Goal: Task Accomplishment & Management: Manage account settings

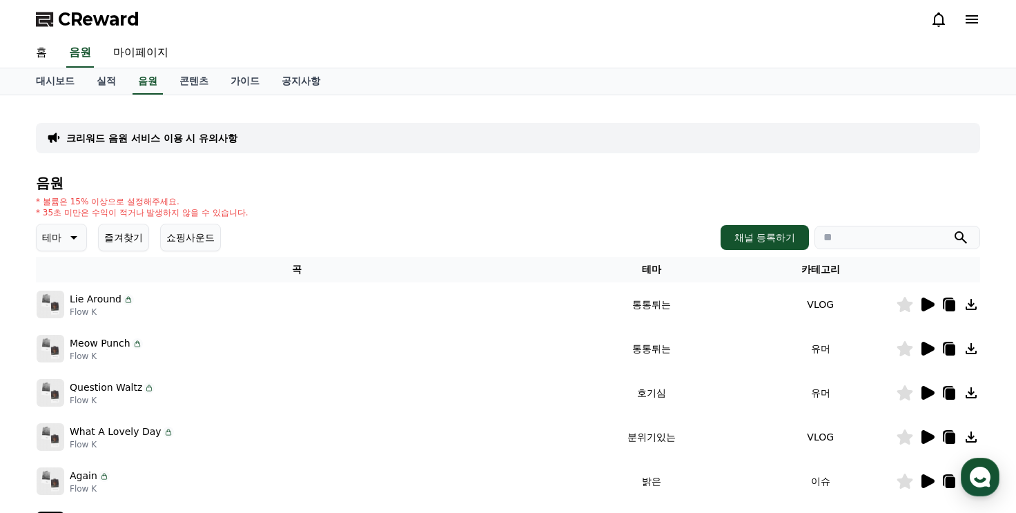
click at [93, 19] on span "CReward" at bounding box center [98, 19] width 81 height 22
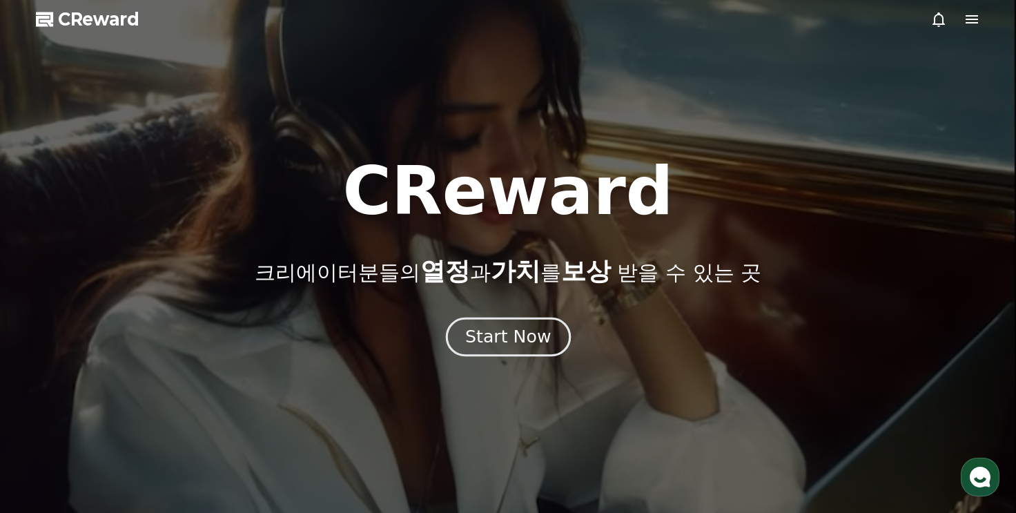
click at [523, 342] on div "Start Now" at bounding box center [508, 336] width 86 height 23
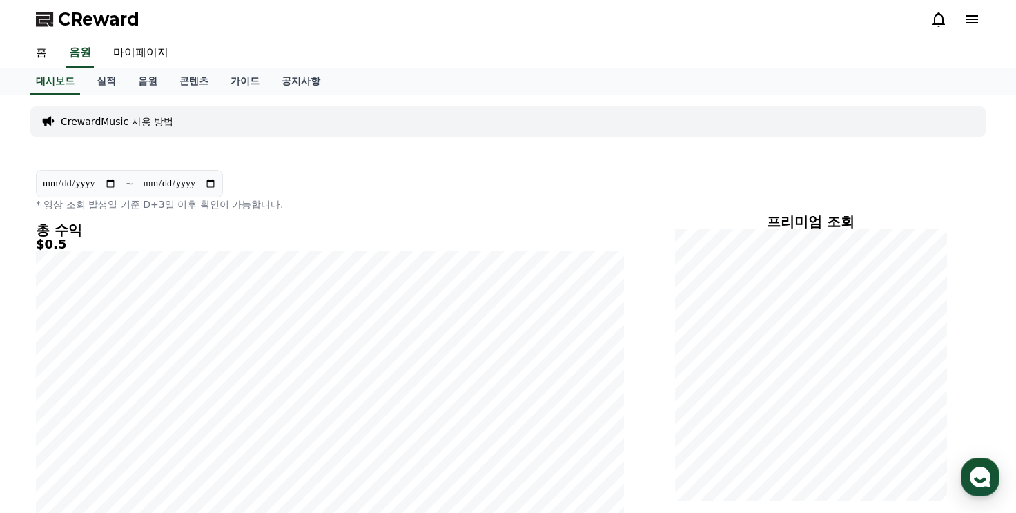
click at [942, 18] on icon at bounding box center [939, 19] width 17 height 17
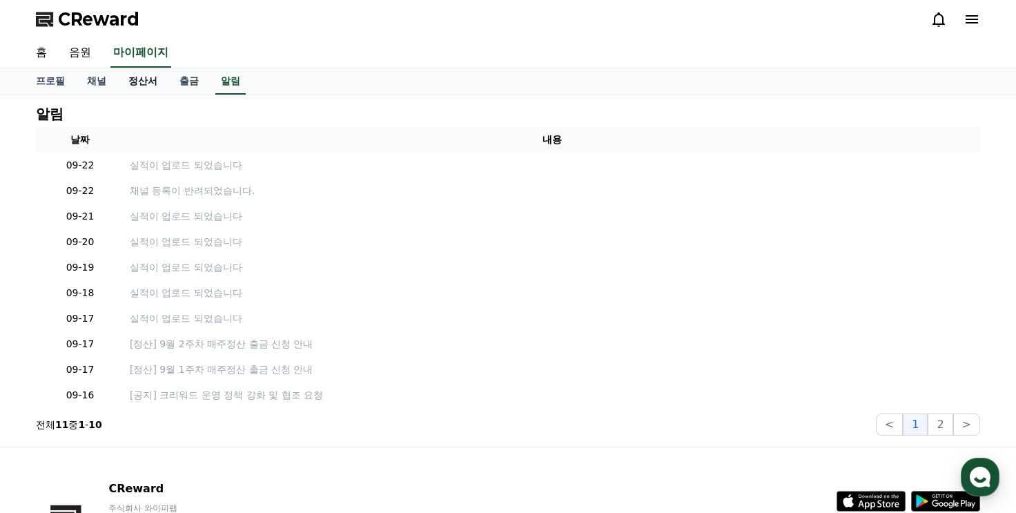
click at [152, 77] on link "정산서" at bounding box center [142, 81] width 51 height 26
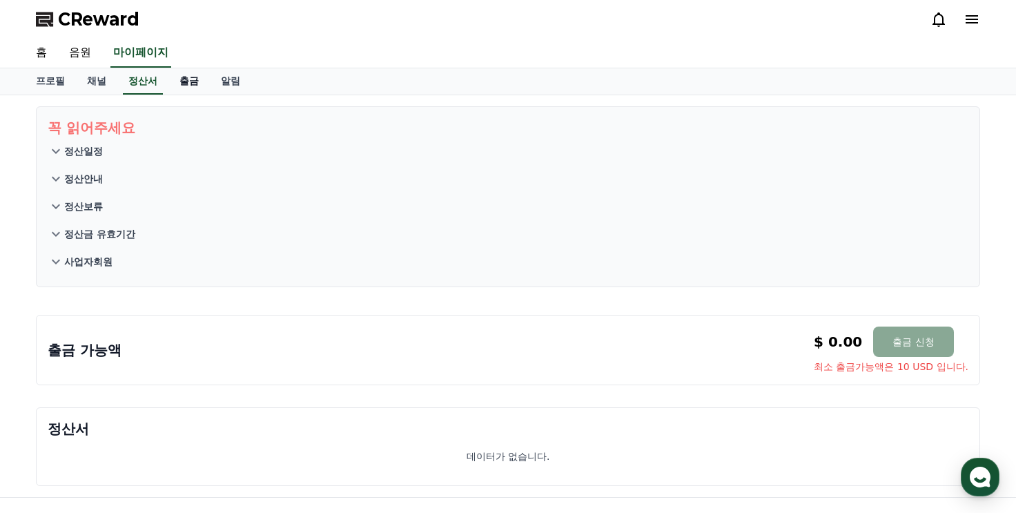
click at [184, 85] on link "출금" at bounding box center [188, 81] width 41 height 26
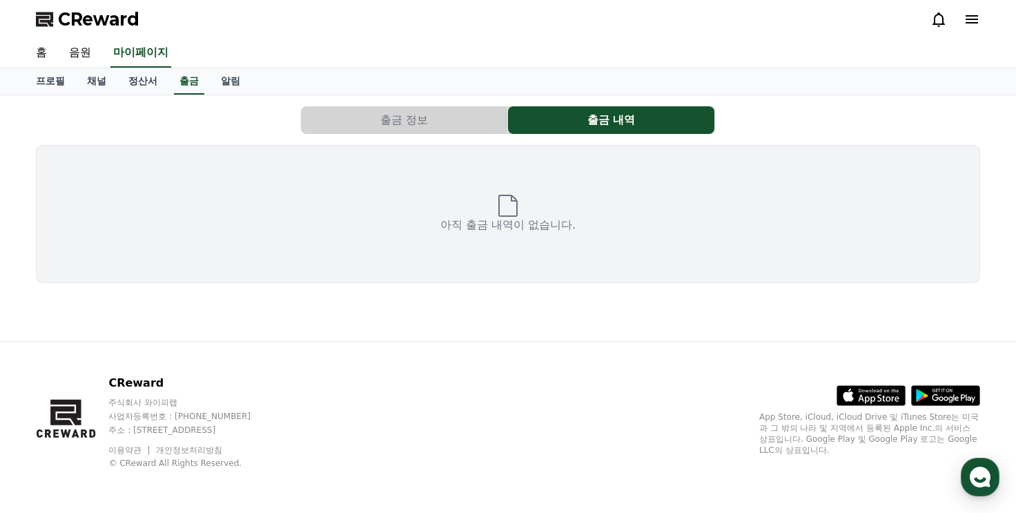
click at [358, 110] on button "출금 정보" at bounding box center [404, 120] width 206 height 28
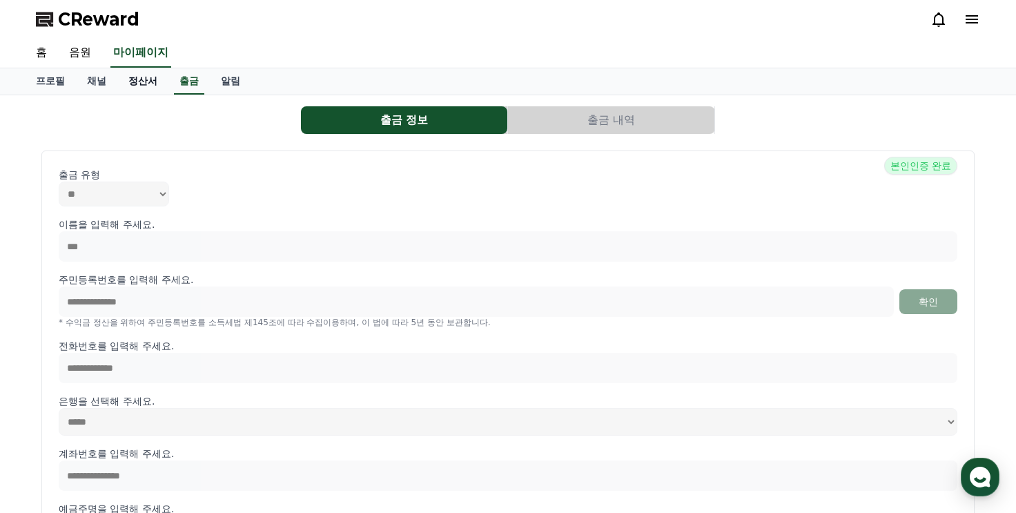
click at [155, 76] on link "정산서" at bounding box center [142, 81] width 51 height 26
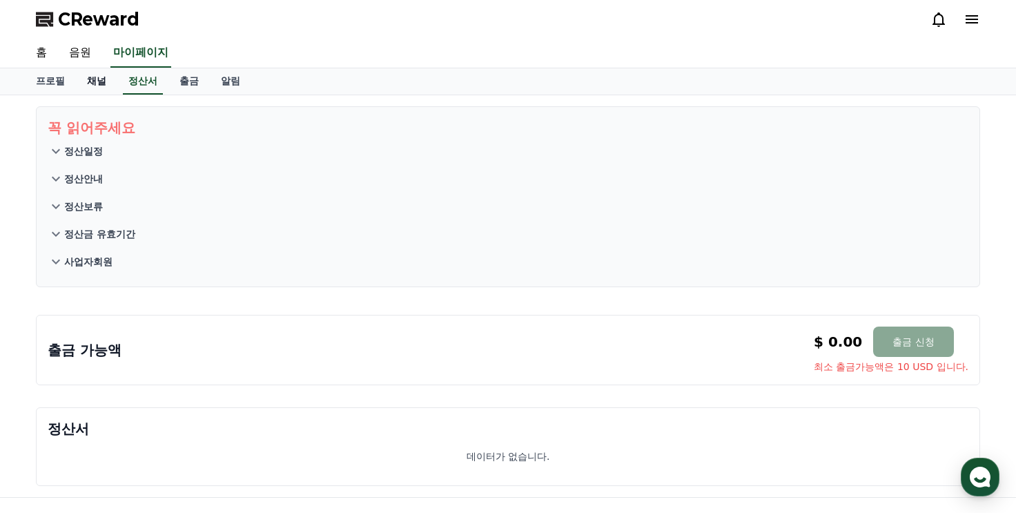
click at [97, 75] on link "채널" at bounding box center [96, 81] width 41 height 26
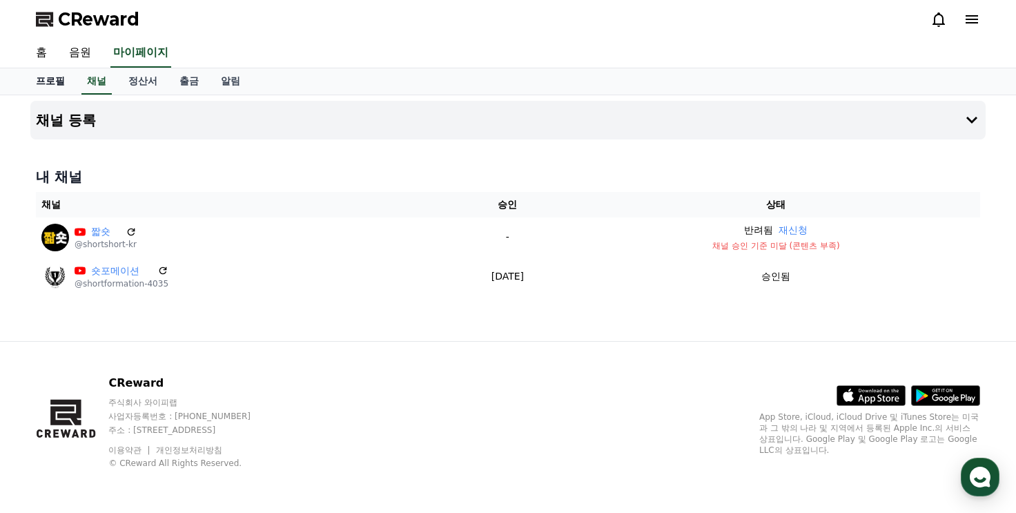
click at [46, 82] on link "프로필" at bounding box center [50, 81] width 51 height 26
select select "**********"
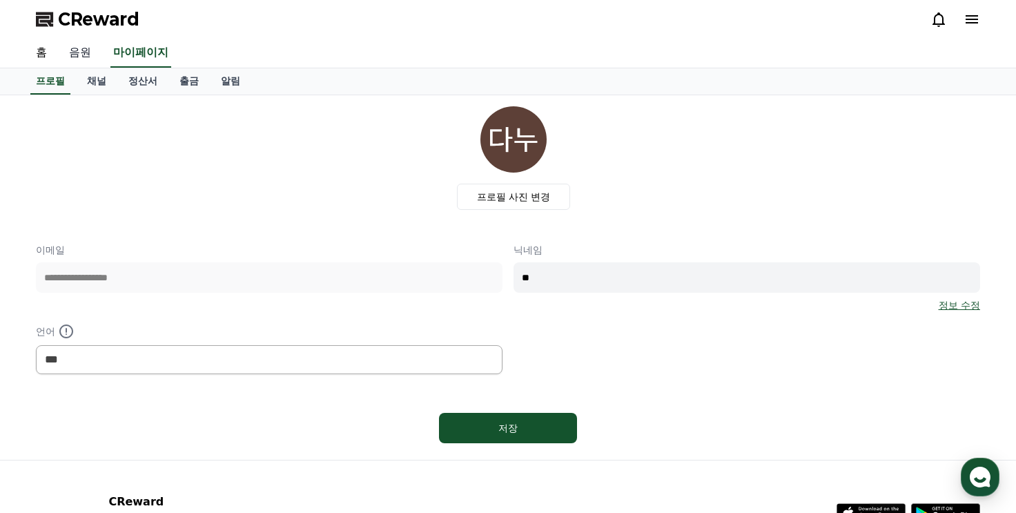
click at [81, 50] on link "음원" at bounding box center [80, 53] width 44 height 29
